Goal: Register for event/course

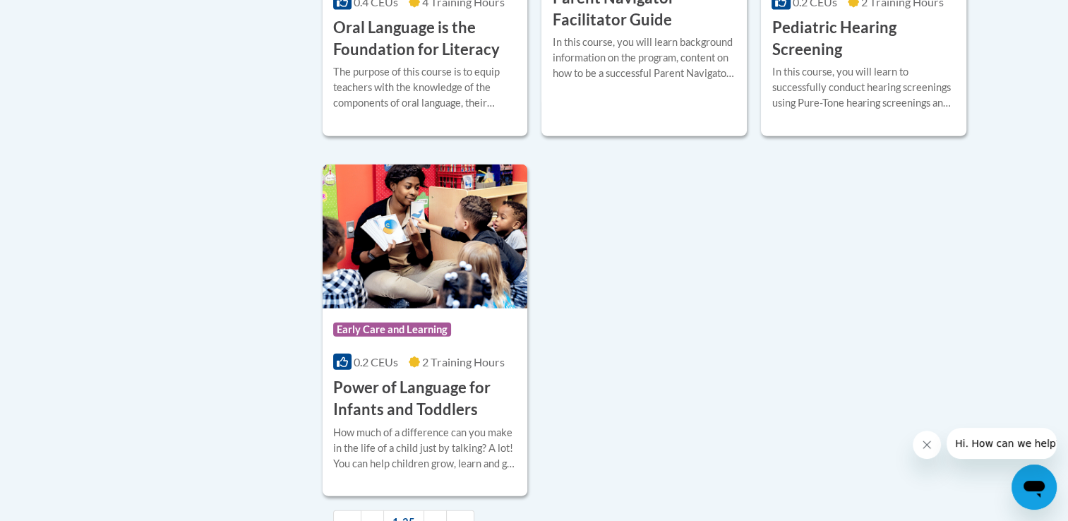
scroll to position [3234, 0]
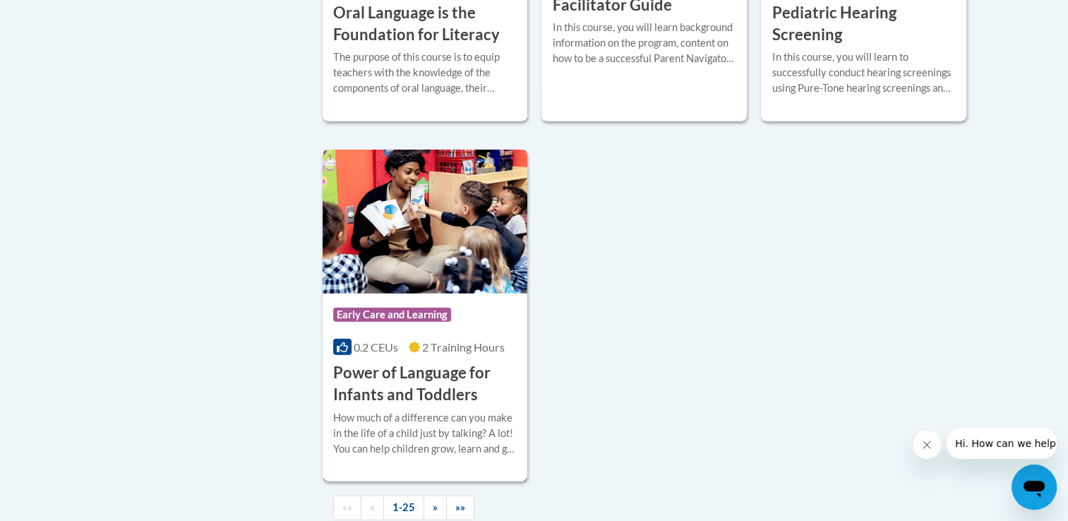
click at [448, 406] on h3 "Power of Language for Infants and Toddlers" at bounding box center [425, 384] width 184 height 44
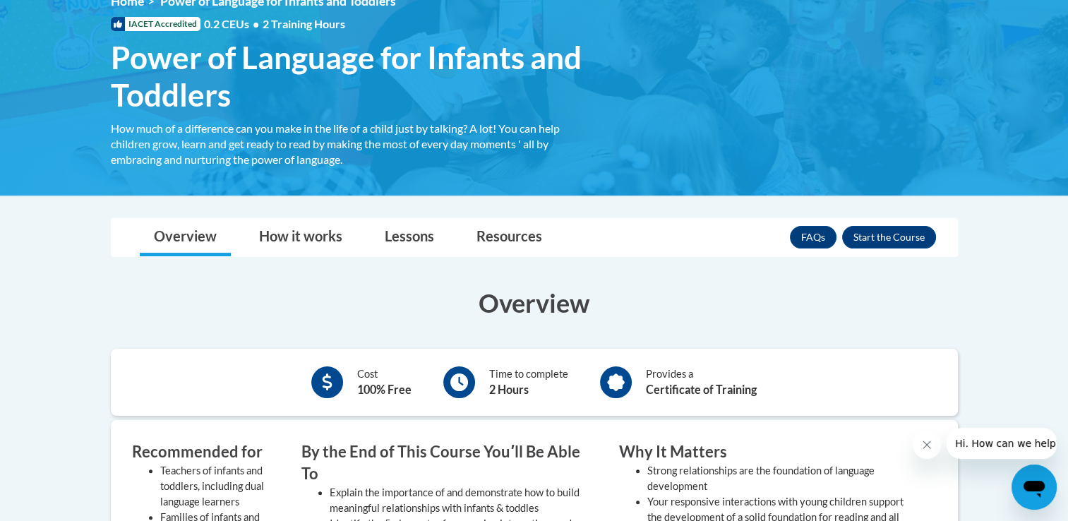
scroll to position [215, 0]
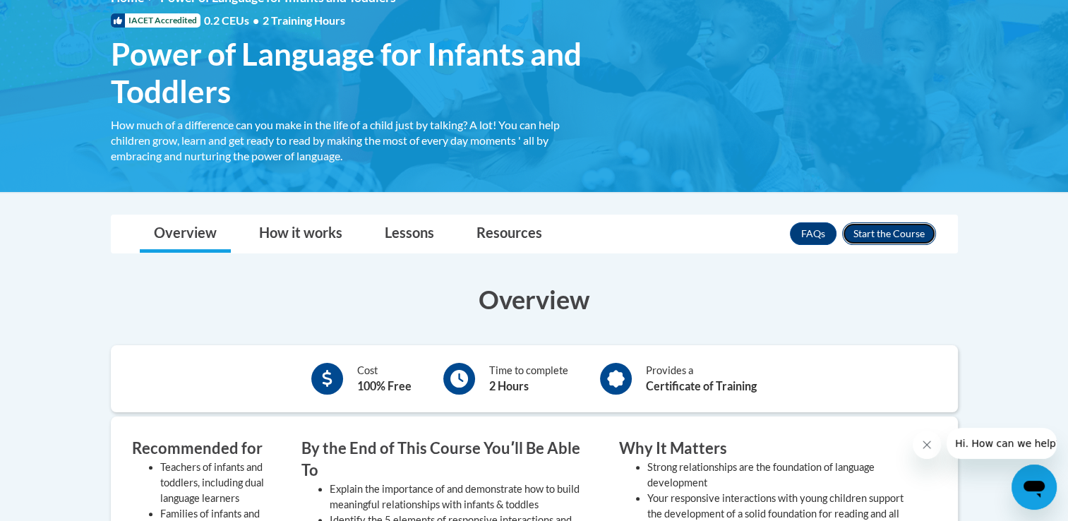
click at [898, 240] on button "Enroll" at bounding box center [889, 233] width 94 height 23
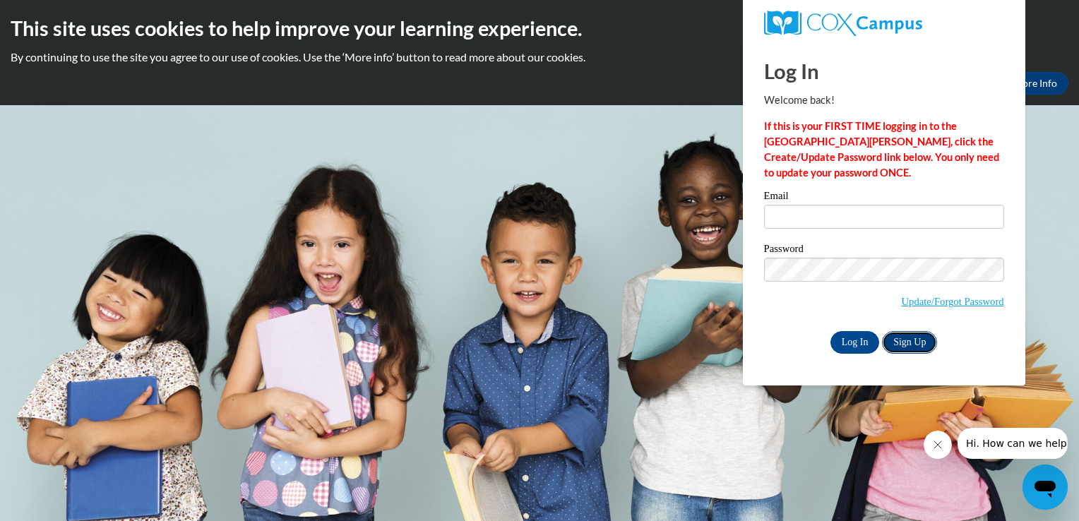
click at [904, 345] on link "Sign Up" at bounding box center [909, 342] width 55 height 23
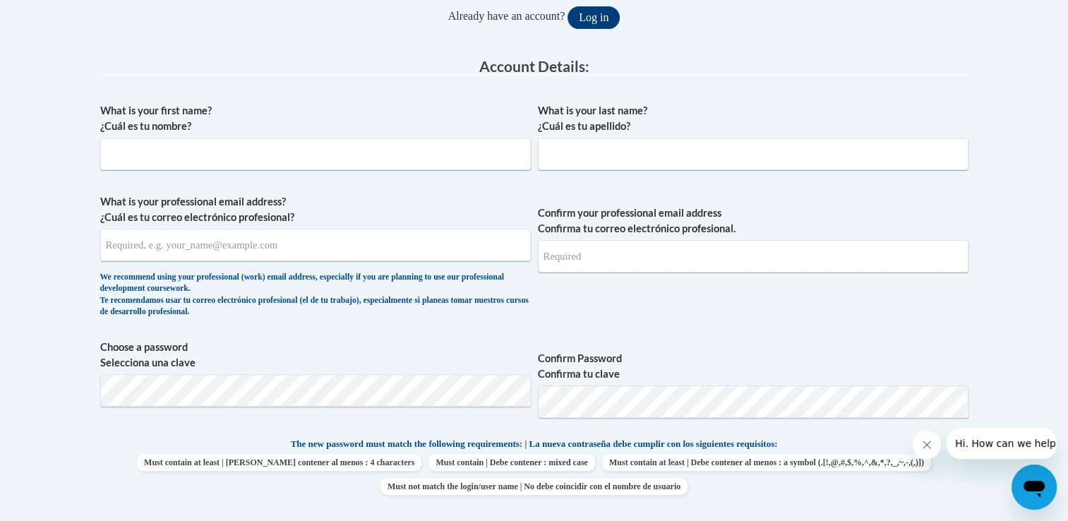
scroll to position [327, 0]
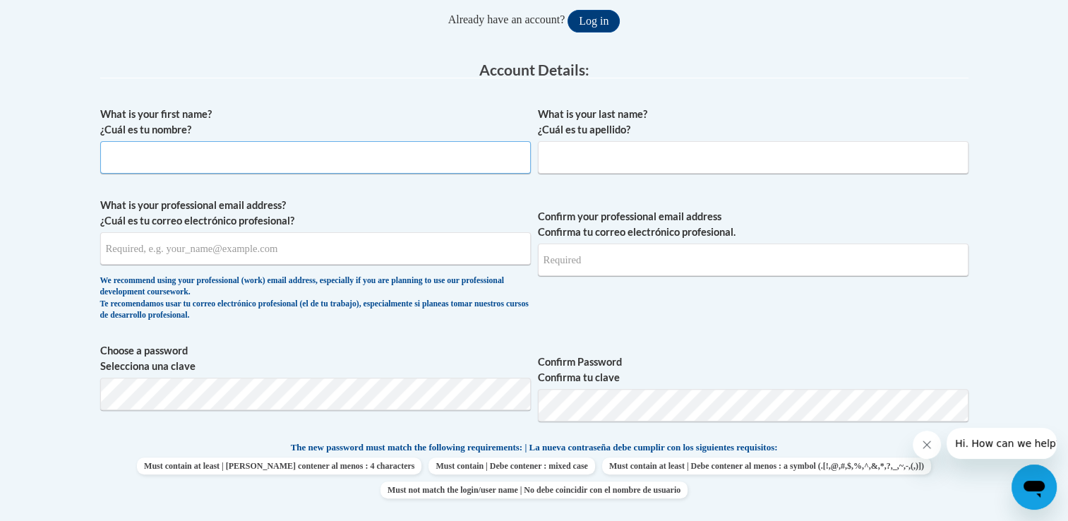
click at [497, 157] on input "What is your first name? ¿Cuál es tu nombre?" at bounding box center [315, 157] width 431 height 32
type input "tiara"
click at [630, 167] on input "What is your last name? ¿Cuál es tu apellido?" at bounding box center [753, 157] width 431 height 32
type input "hay"
click at [272, 243] on input "What is your professional email address? ¿Cuál es tu correo electrónico profesi…" at bounding box center [315, 248] width 431 height 32
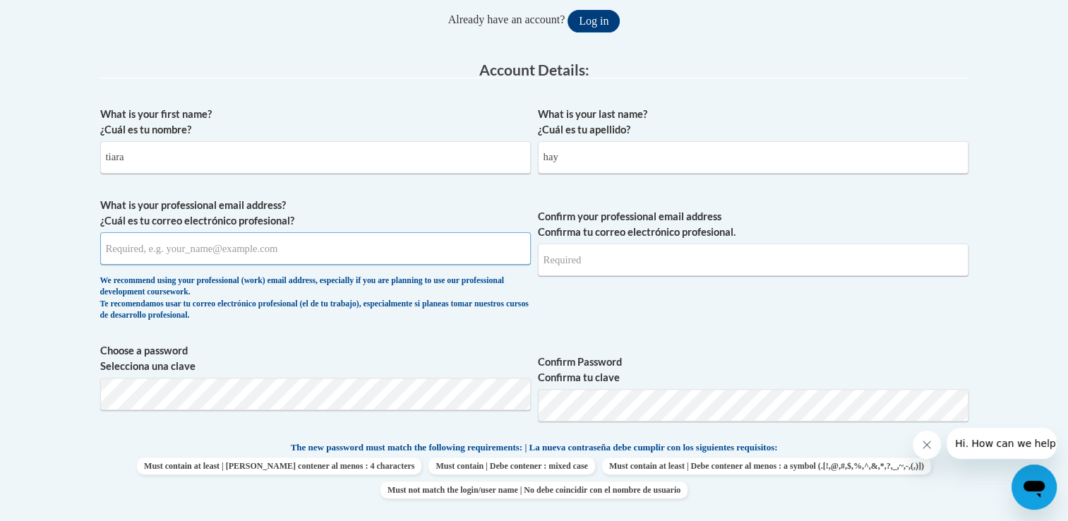
type input "tiara.hay@eastern.edu"
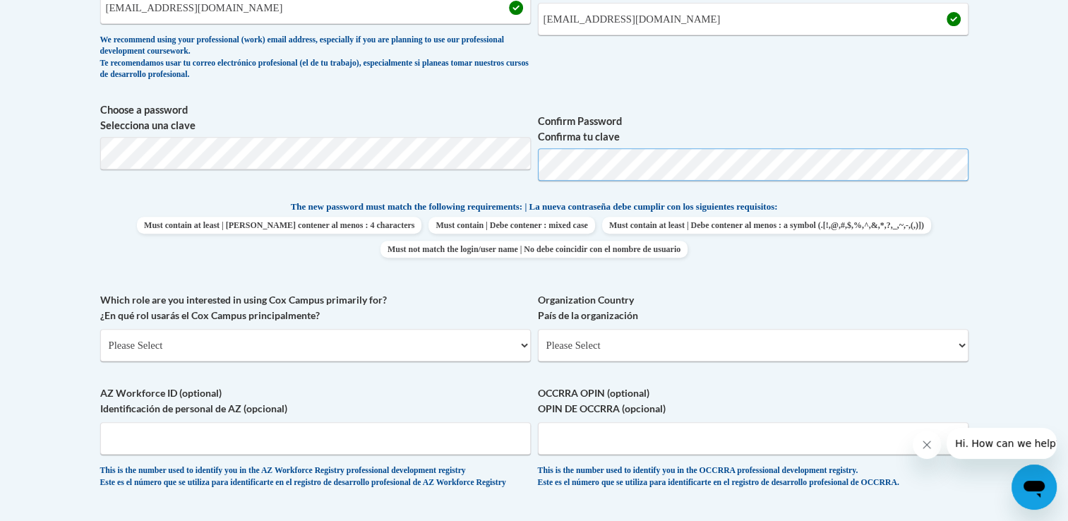
scroll to position [592, 0]
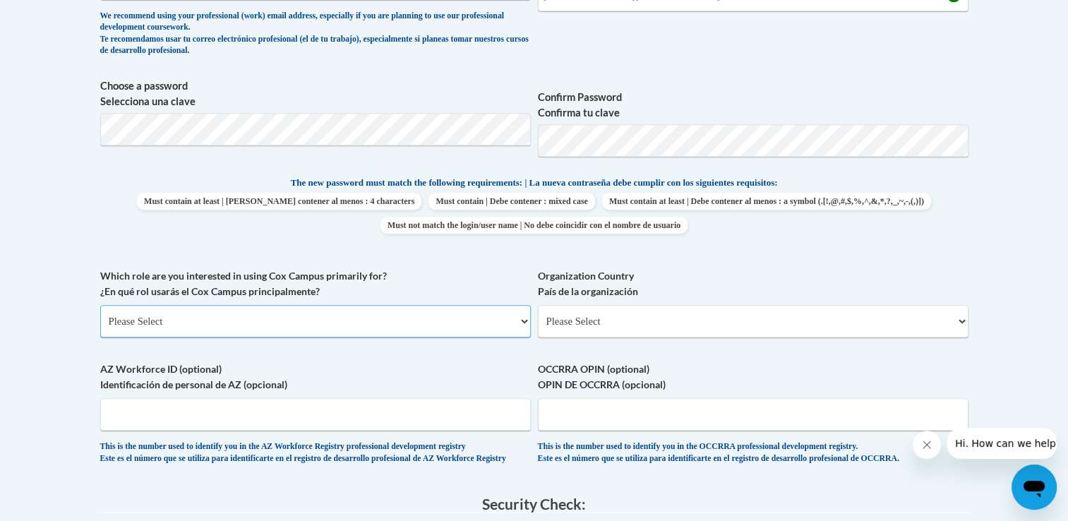
click at [442, 327] on select "Please Select College/University | Colegio/Universidad Community/Nonprofit Part…" at bounding box center [315, 321] width 431 height 32
select select "5a18ea06-2b54-4451-96f2-d152daf9eac5"
click at [100, 305] on select "Please Select College/University | Colegio/Universidad Community/Nonprofit Part…" at bounding box center [315, 321] width 431 height 32
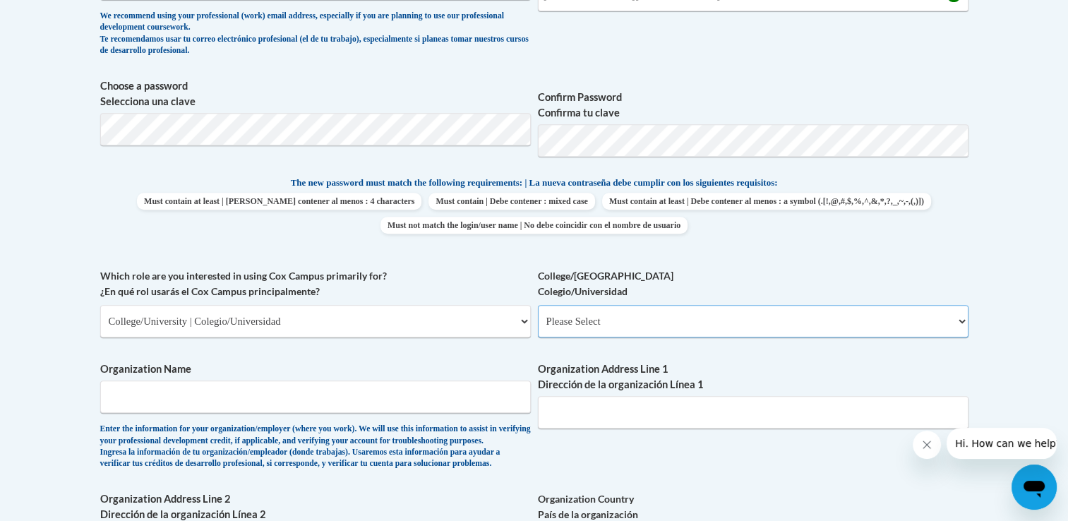
click at [611, 315] on select "Please Select College/University Staff | Empleado universitario College/Univers…" at bounding box center [753, 321] width 431 height 32
select select "99b32b07-cffc-426c-8bf6-0cd77760d84b"
click at [538, 305] on select "Please Select College/University Staff | Empleado universitario College/Univers…" at bounding box center [753, 321] width 431 height 32
click at [378, 404] on input "Organization Name" at bounding box center [315, 396] width 431 height 32
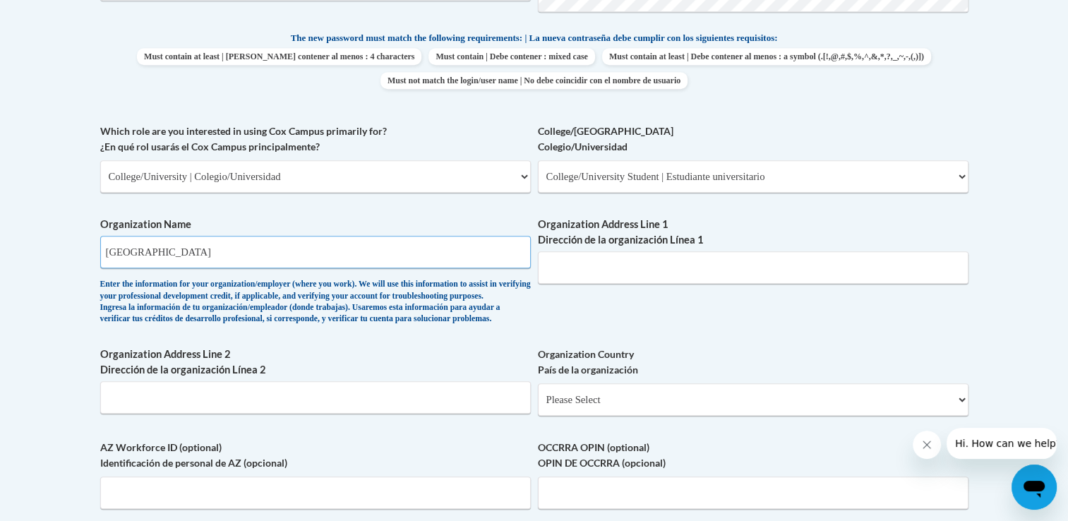
scroll to position [1097, 0]
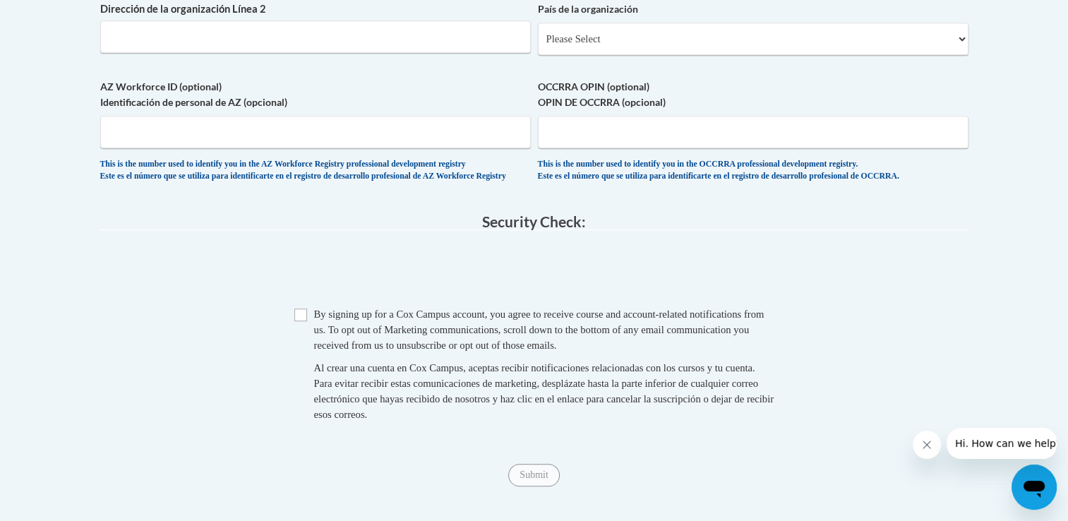
type input "Eastern University"
click at [299, 321] on input "Checkbox" at bounding box center [300, 314] width 13 height 13
checkbox input "true"
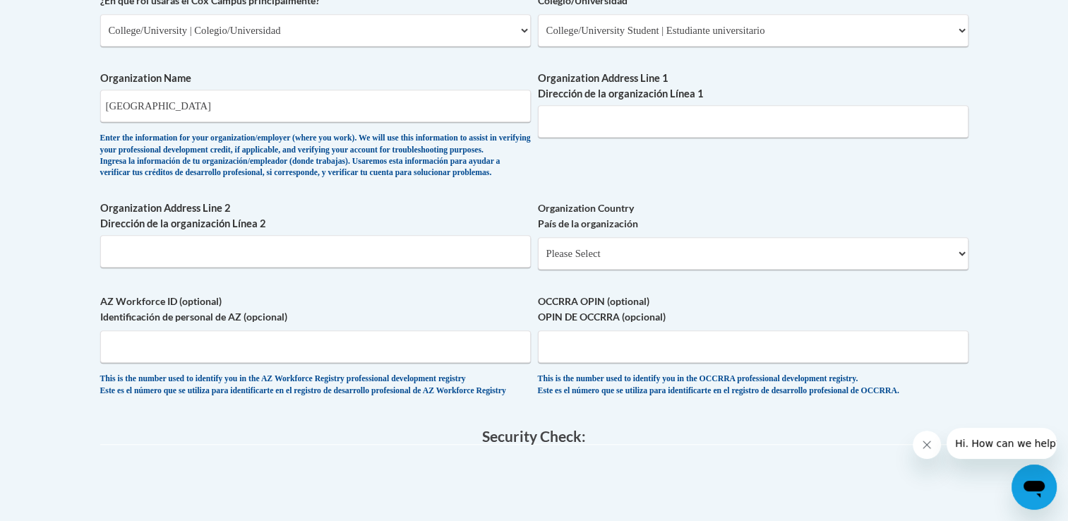
scroll to position [878, 0]
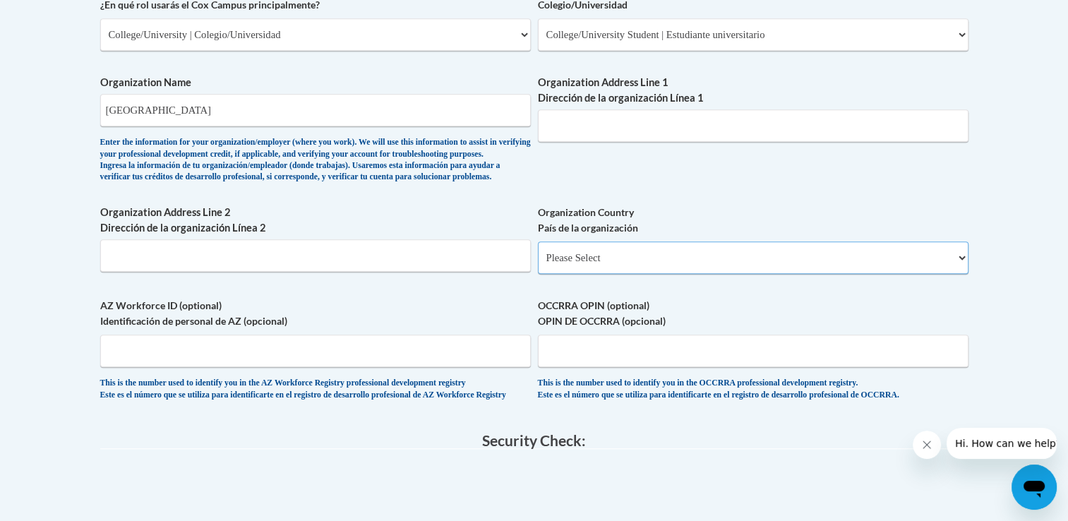
click at [721, 274] on select "Please Select United States | Estados Unidos Outside of the United States | Fue…" at bounding box center [753, 257] width 431 height 32
select select "ad49bcad-a171-4b2e-b99c-48b446064914"
click at [538, 264] on select "Please Select United States | Estados Unidos Outside of the United States | Fue…" at bounding box center [753, 257] width 431 height 32
select select
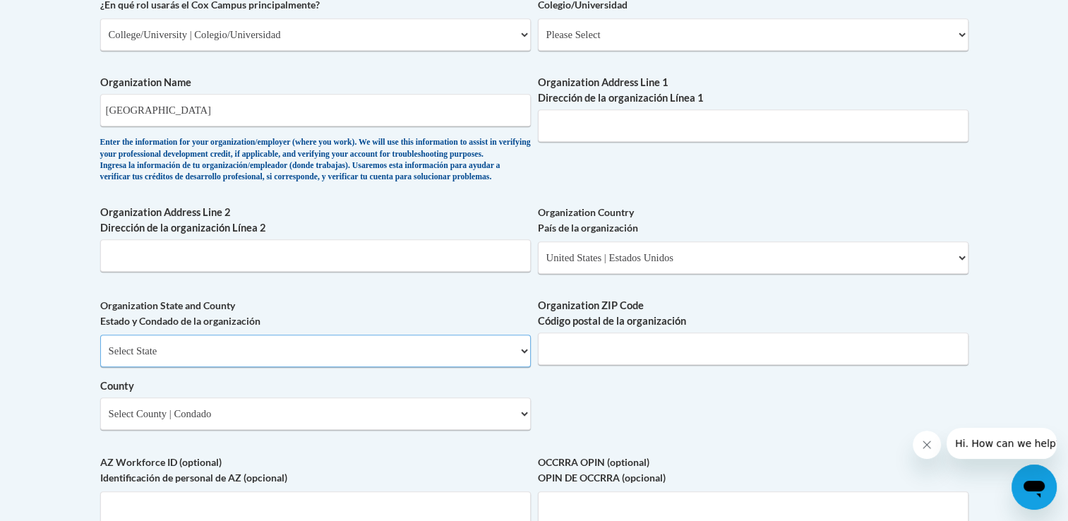
click at [308, 367] on select "Select State Alabama Alaska Arizona Arkansas California Colorado Connecticut De…" at bounding box center [315, 351] width 431 height 32
select select "Pennsylvania"
click at [100, 358] on select "Select State Alabama Alaska Arizona Arkansas California Colorado Connecticut De…" at bounding box center [315, 351] width 431 height 32
click at [379, 430] on select "Select County Adams Allegheny Armstrong Beaver Bedford Berks Blair Bradford Buc…" at bounding box center [315, 413] width 431 height 32
click at [584, 416] on div "What is your first name? ¿Cuál es tu nombre? tiara What is your last name? ¿Cuá…" at bounding box center [534, 60] width 868 height 1024
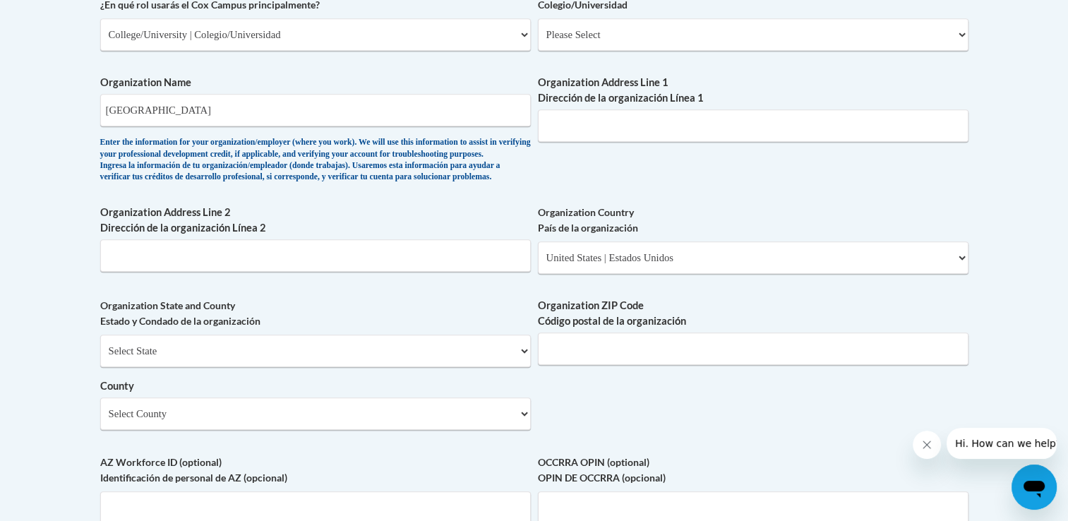
click at [901, 284] on div "Organization Country País de la organización Please Select United States | Esta…" at bounding box center [753, 245] width 431 height 80
click at [641, 130] on input "Organization Address Line 1 Dirección de la organización Línea 1" at bounding box center [753, 125] width 431 height 32
type input "1300 Eagle RD,"
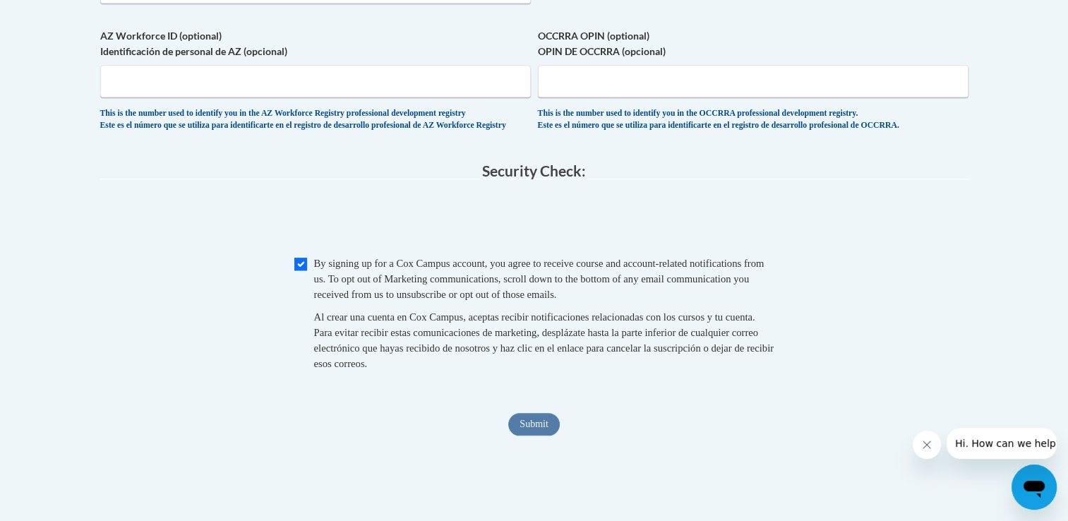
drag, startPoint x: 1073, startPoint y: 366, endPoint x: 1066, endPoint y: 119, distance: 246.5
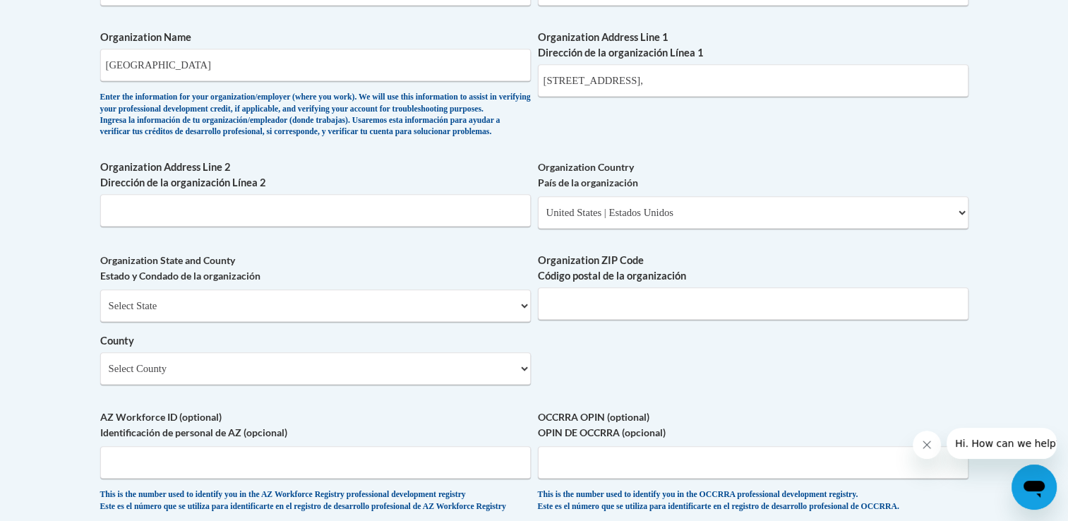
scroll to position [972, 0]
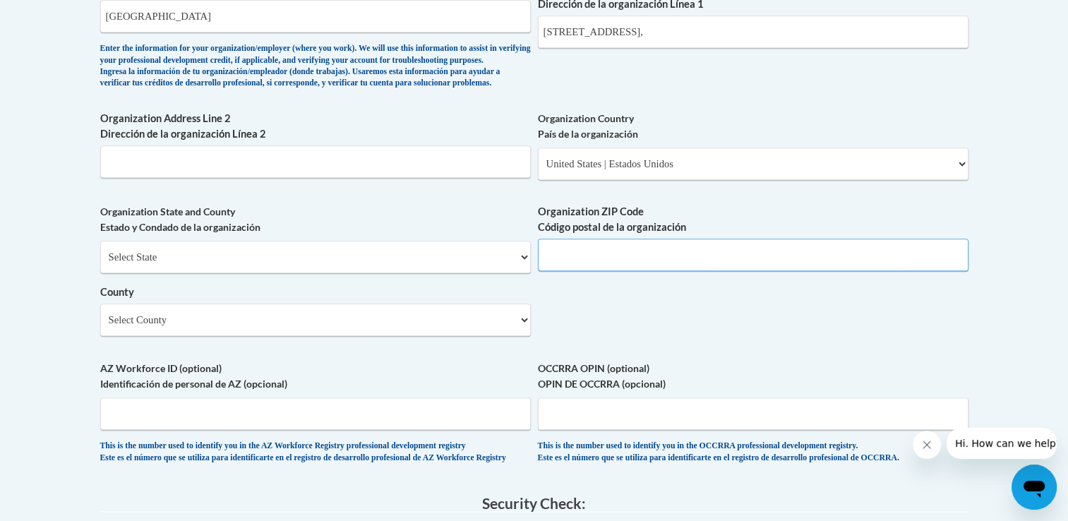
click at [768, 271] on input "Organization ZIP Code Código postal de la organización" at bounding box center [753, 255] width 431 height 32
type input "19087"
click at [392, 178] on input "Organization Address Line 2 Dirección de la organización Línea 2" at bounding box center [315, 161] width 431 height 32
click at [368, 336] on select "Select County Adams Allegheny Armstrong Beaver Bedford Berks Blair Bradford Buc…" at bounding box center [315, 320] width 431 height 32
select select "Delaware"
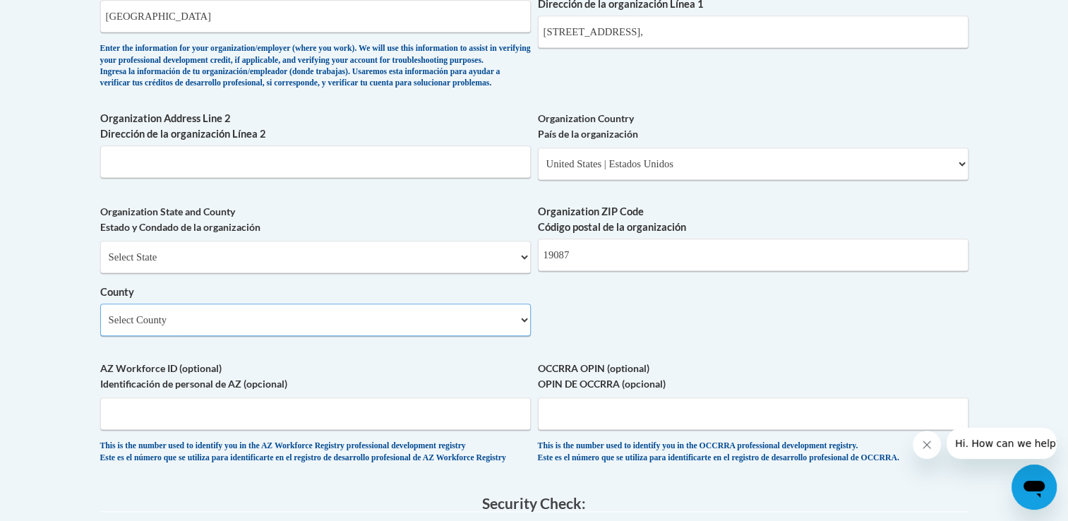
click at [100, 326] on select "Select County Adams Allegheny Armstrong Beaver Bedford Berks Blair Bradford Buc…" at bounding box center [315, 320] width 431 height 32
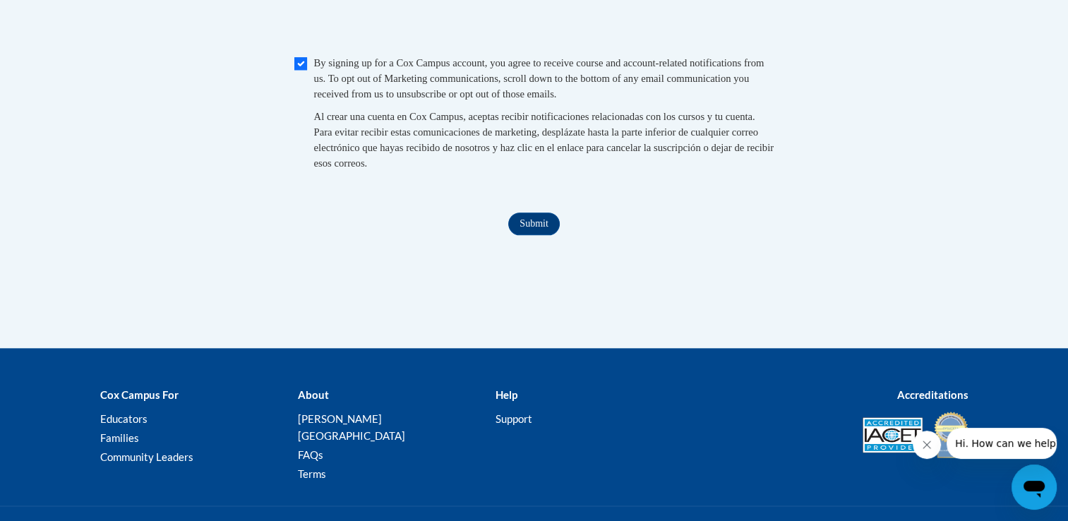
scroll to position [1501, 0]
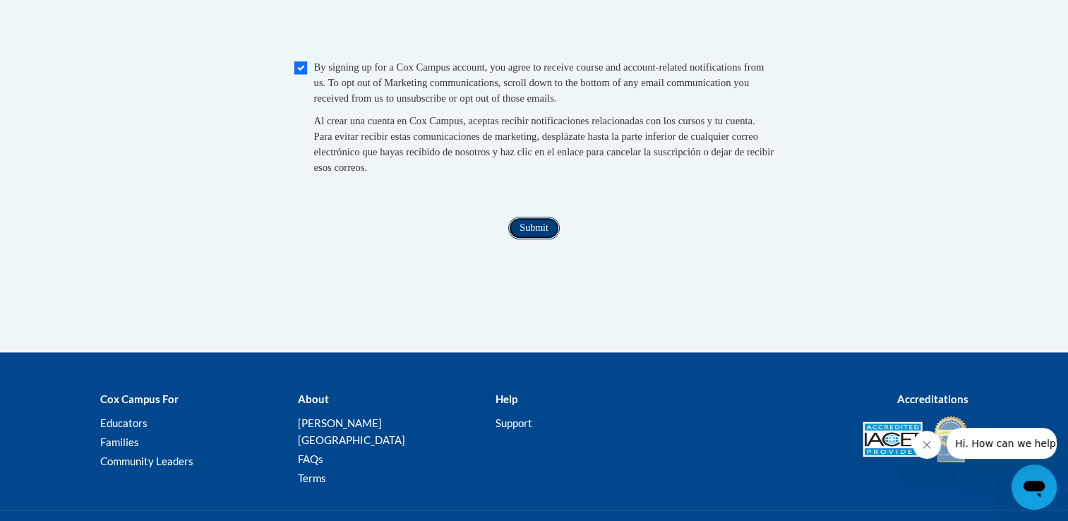
click at [541, 239] on input "Submit" at bounding box center [533, 228] width 51 height 23
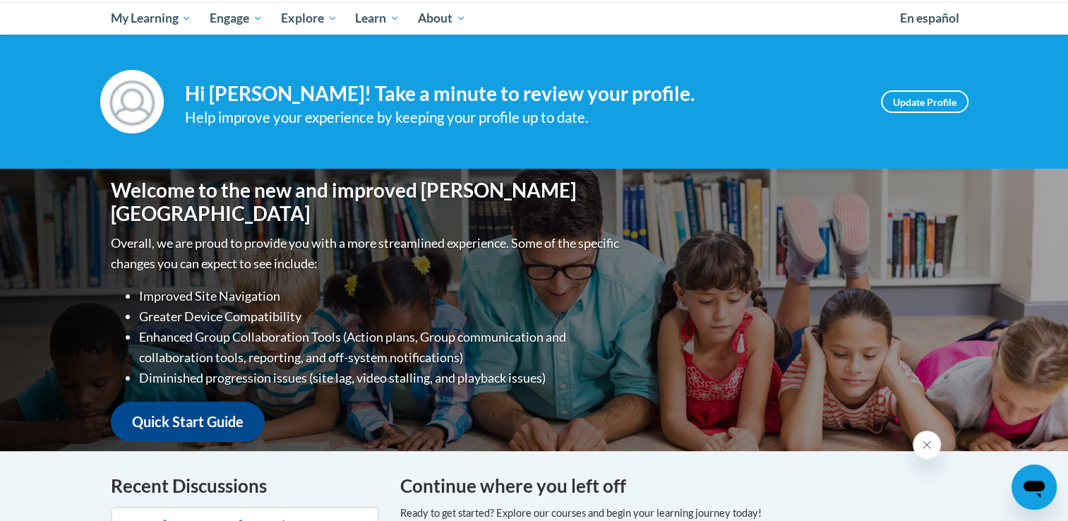
scroll to position [148, 0]
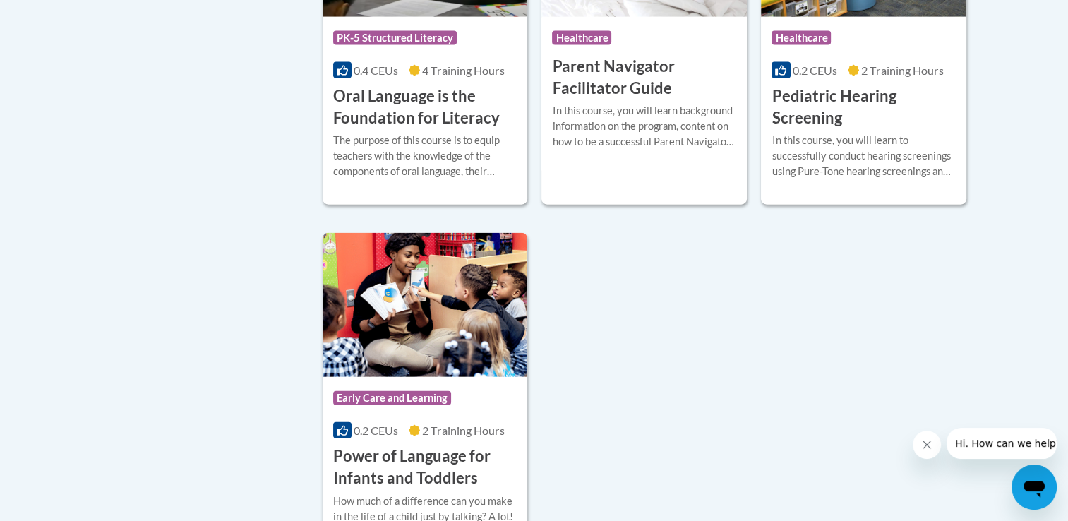
scroll to position [3155, 0]
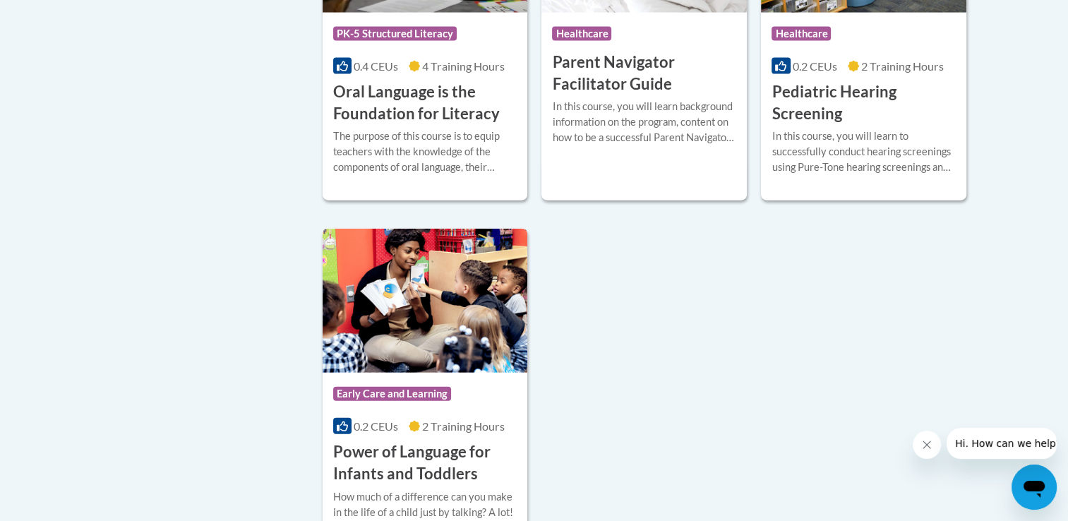
click at [451, 477] on h3 "Power of Language for Infants and Toddlers" at bounding box center [425, 463] width 184 height 44
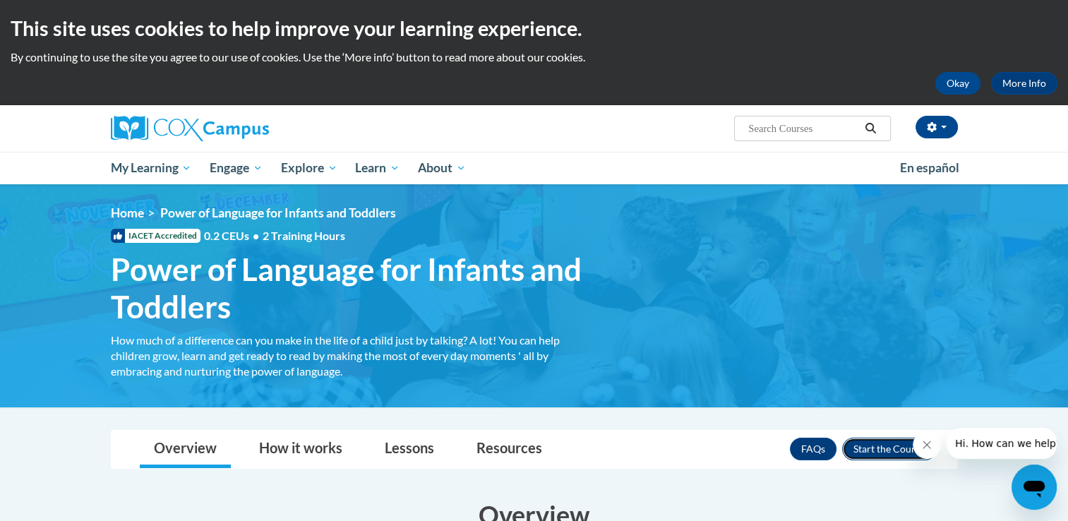
click at [878, 447] on button "Enroll" at bounding box center [889, 449] width 94 height 23
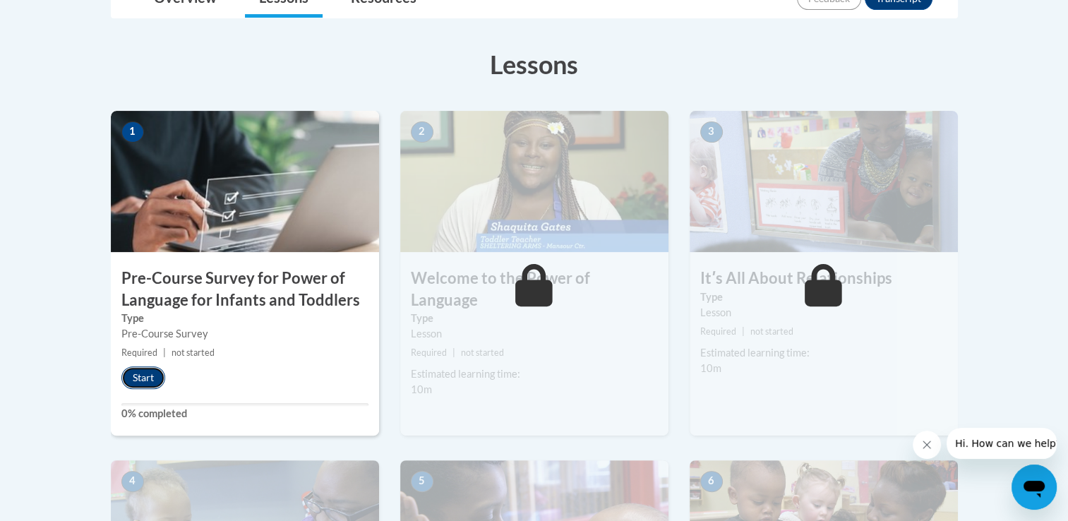
click at [140, 376] on button "Start" at bounding box center [143, 377] width 44 height 23
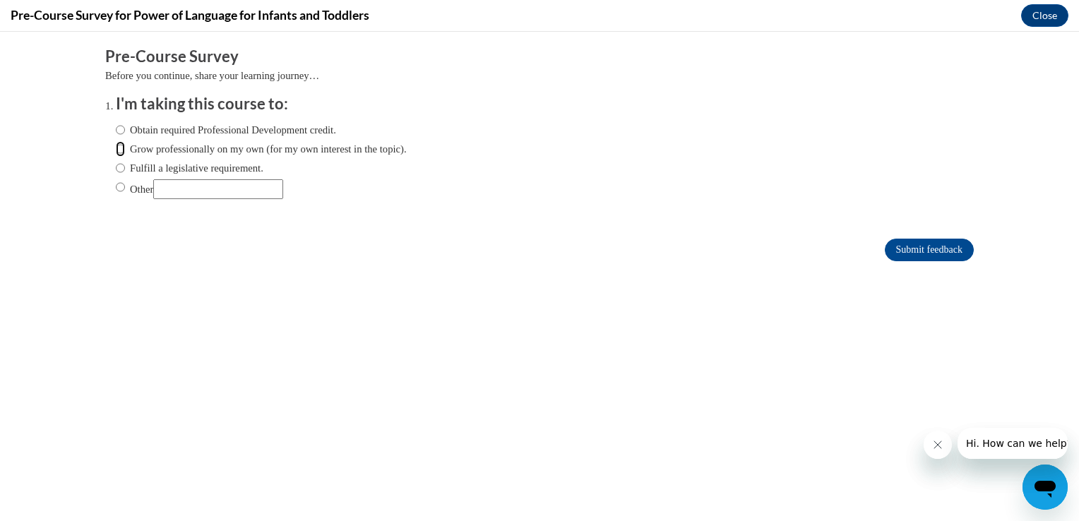
click at [116, 148] on input "Grow professionally on my own (for my own interest in the topic)." at bounding box center [120, 149] width 9 height 16
radio input "true"
click at [901, 241] on input "Submit feedback" at bounding box center [929, 250] width 89 height 23
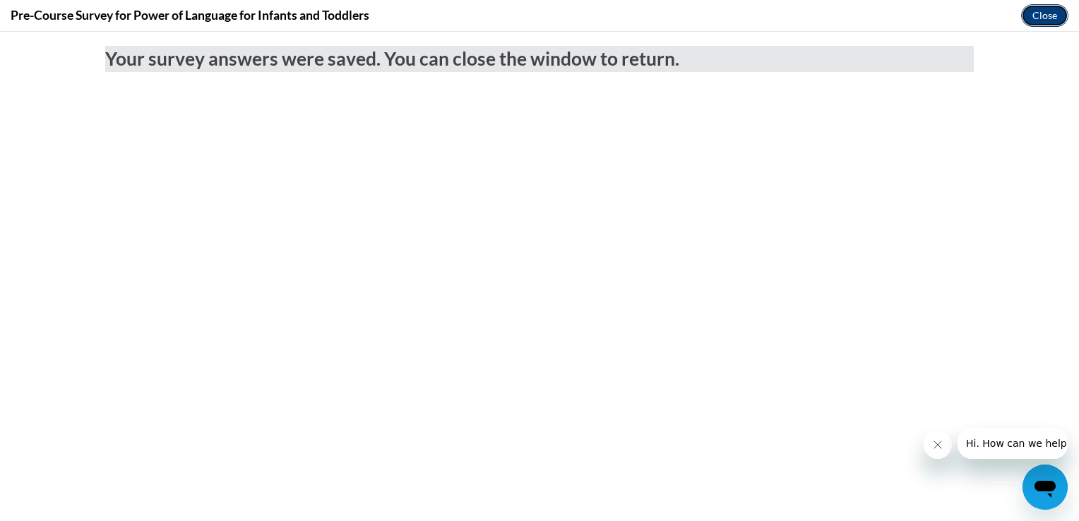
click at [1049, 13] on button "Close" at bounding box center [1044, 15] width 47 height 23
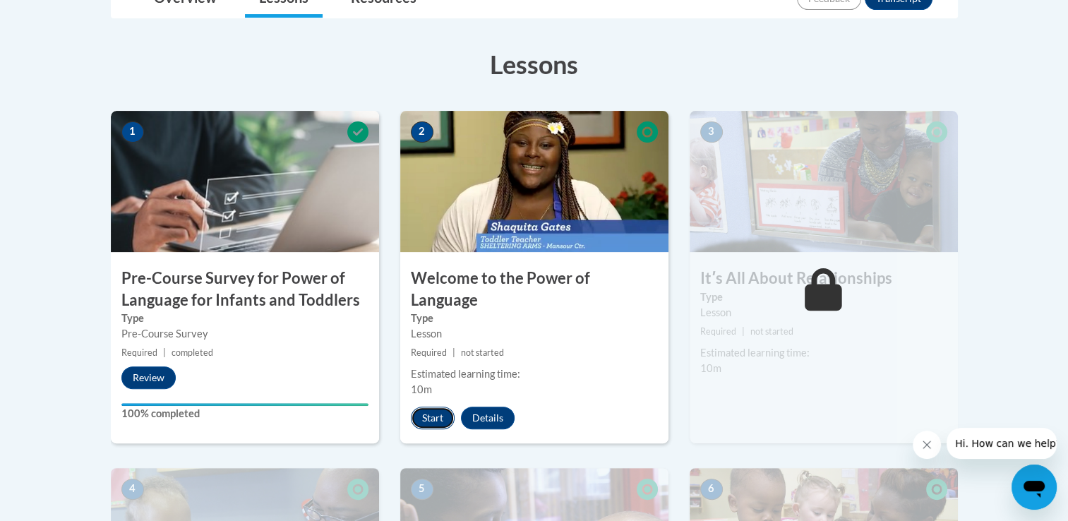
click at [429, 407] on button "Start" at bounding box center [433, 418] width 44 height 23
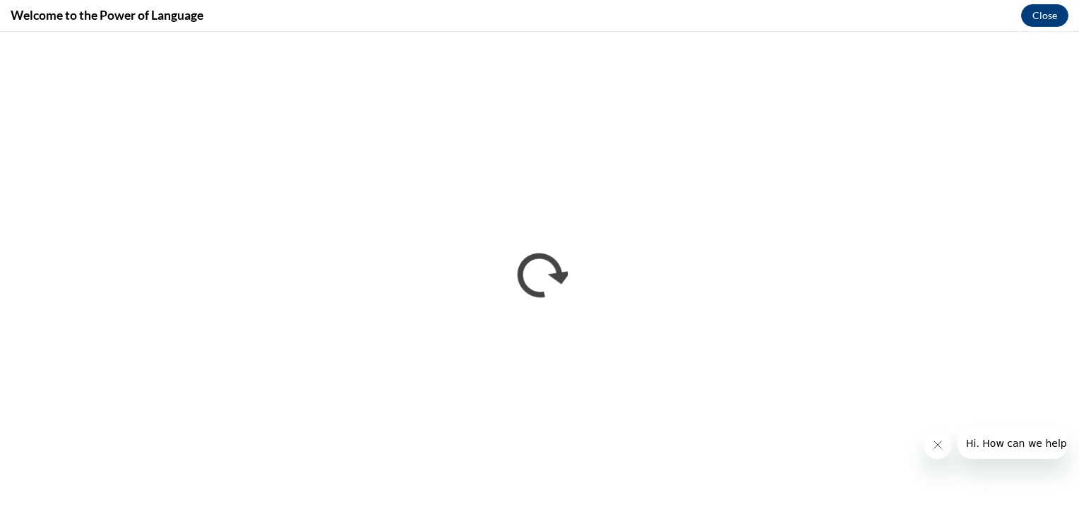
click at [933, 446] on icon "Close message from company" at bounding box center [936, 444] width 11 height 11
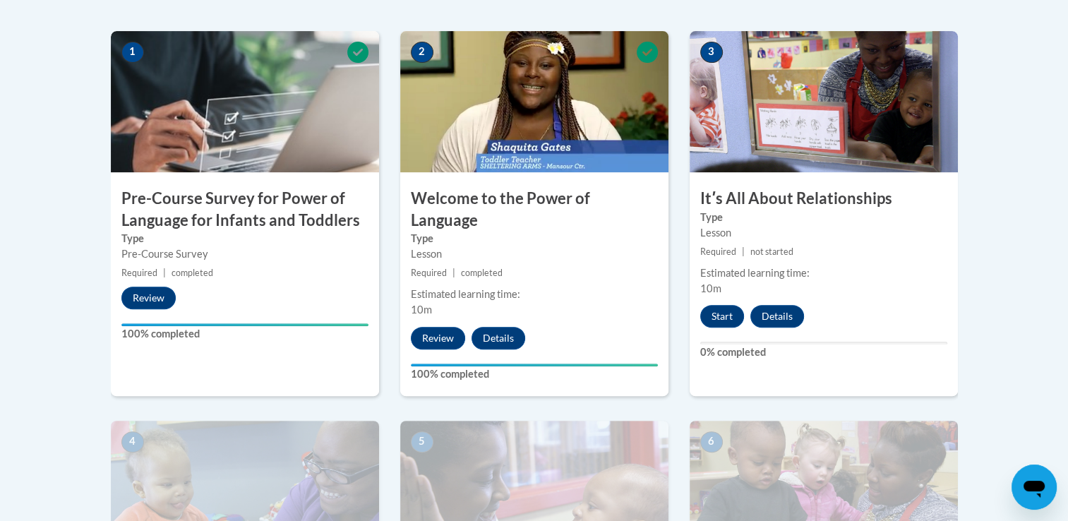
scroll to position [426, 0]
